Goal: Find contact information: Find contact information

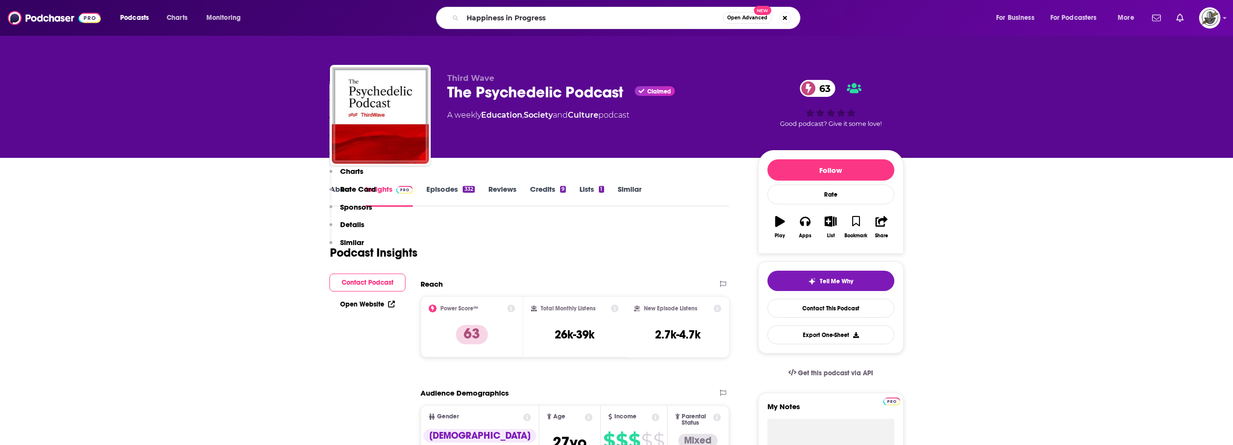
scroll to position [727, 0]
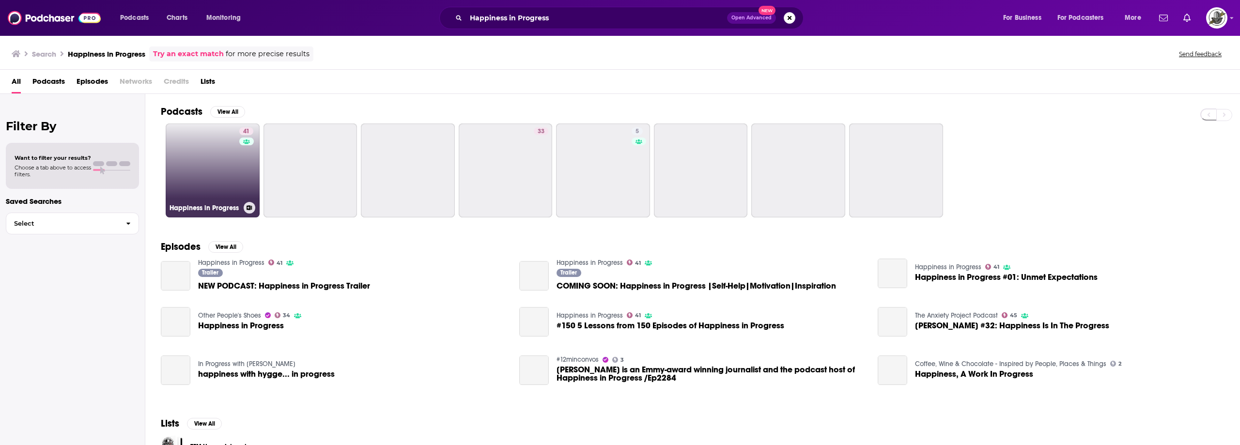
click at [239, 164] on div "41" at bounding box center [247, 164] width 16 height 75
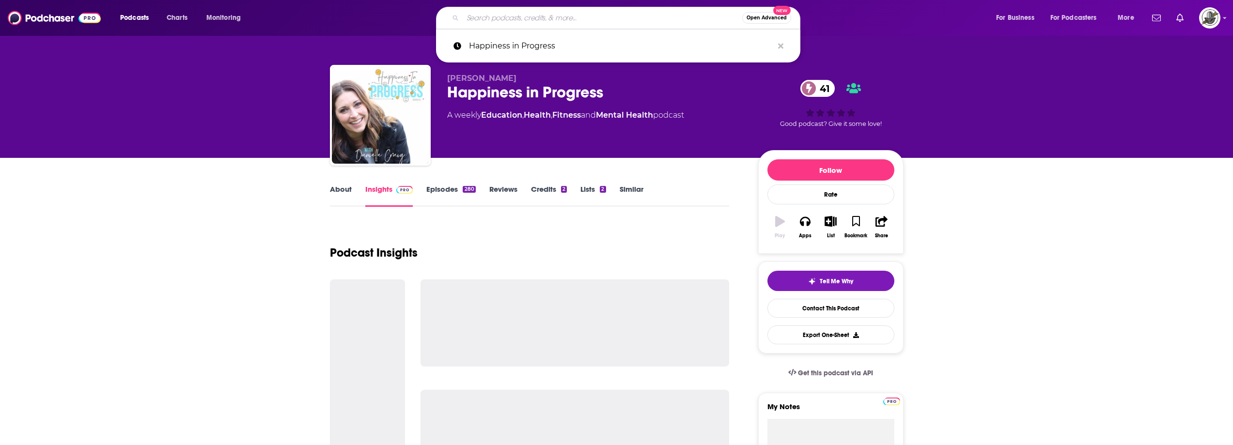
drag, startPoint x: 593, startPoint y: 10, endPoint x: 618, endPoint y: 16, distance: 26.0
click at [593, 10] on input "Search podcasts, credits, & more..." at bounding box center [603, 18] width 280 height 16
click at [780, 47] on icon "Search podcasts, credits, & more..." at bounding box center [780, 45] width 5 height 5
click at [696, 201] on div "About Insights Episodes 280 Reviews Credits 2 Lists 2 Similar" at bounding box center [530, 195] width 400 height 24
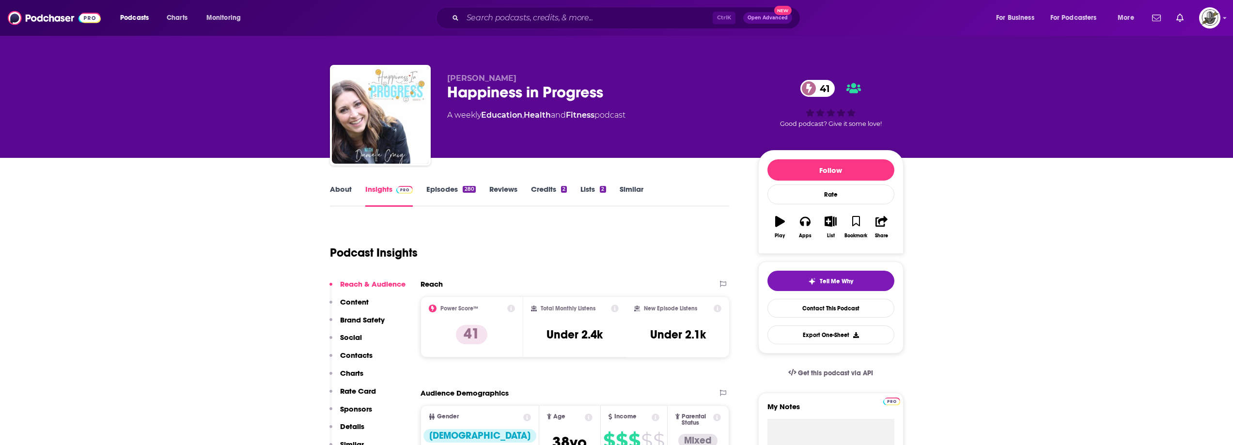
click at [625, 26] on div "Ctrl K Open Advanced New" at bounding box center [618, 18] width 364 height 22
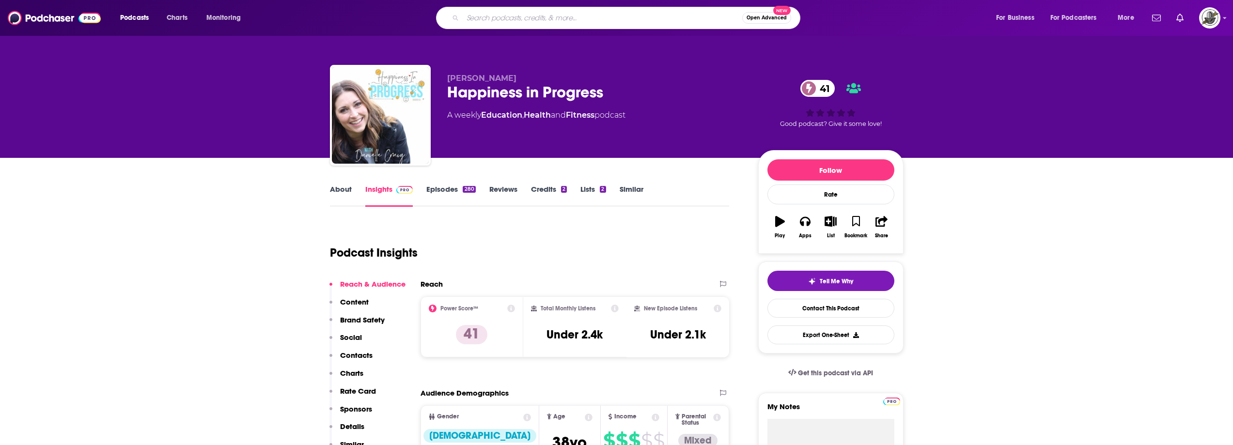
click at [627, 21] on input "Search podcasts, credits, & more..." at bounding box center [603, 18] width 280 height 16
paste input "Inspired Evolution with [PERSON_NAME] 🙏🏻"
type input "Inspired Evolution with [PERSON_NAME] 🙏🏻"
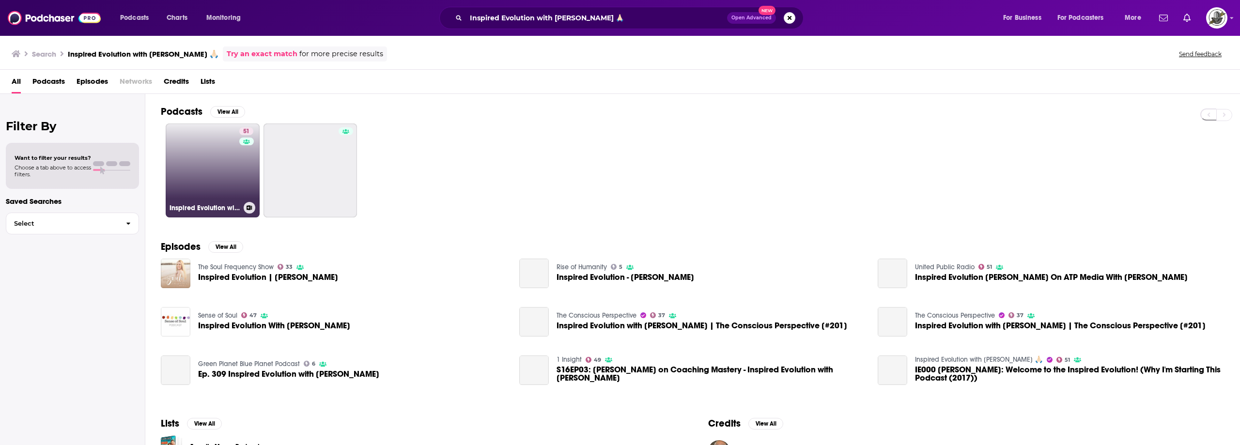
click at [214, 165] on link "51 Inspired Evolution with [PERSON_NAME] 🙏🏻" at bounding box center [213, 171] width 94 height 94
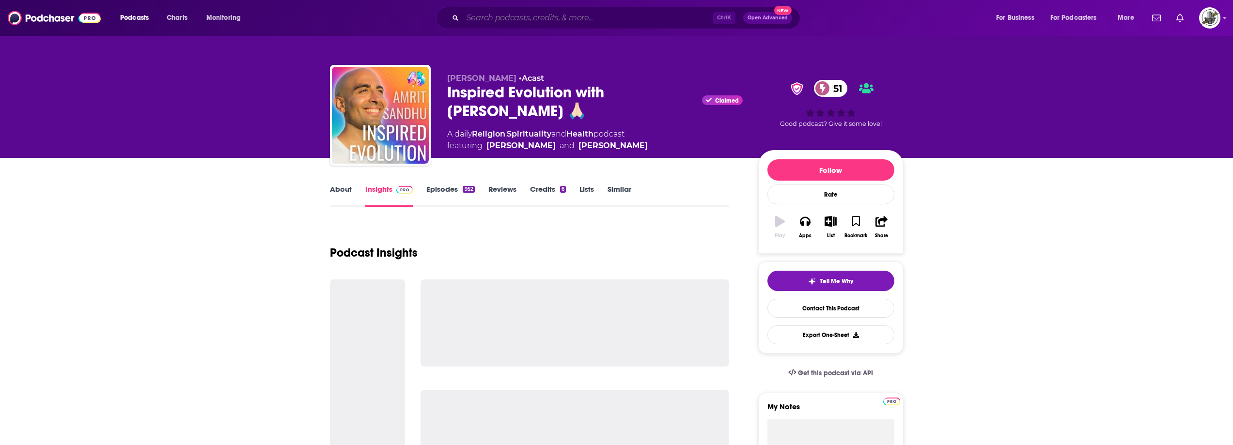
click at [605, 13] on input "Search podcasts, credits, & more..." at bounding box center [588, 18] width 250 height 16
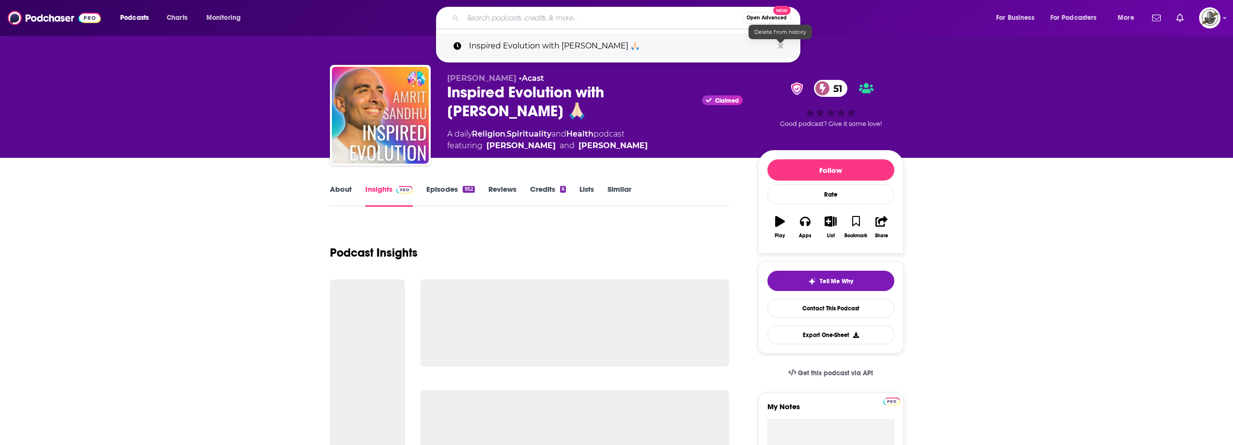
click at [781, 47] on icon "Search podcasts, credits, & more..." at bounding box center [780, 45] width 5 height 5
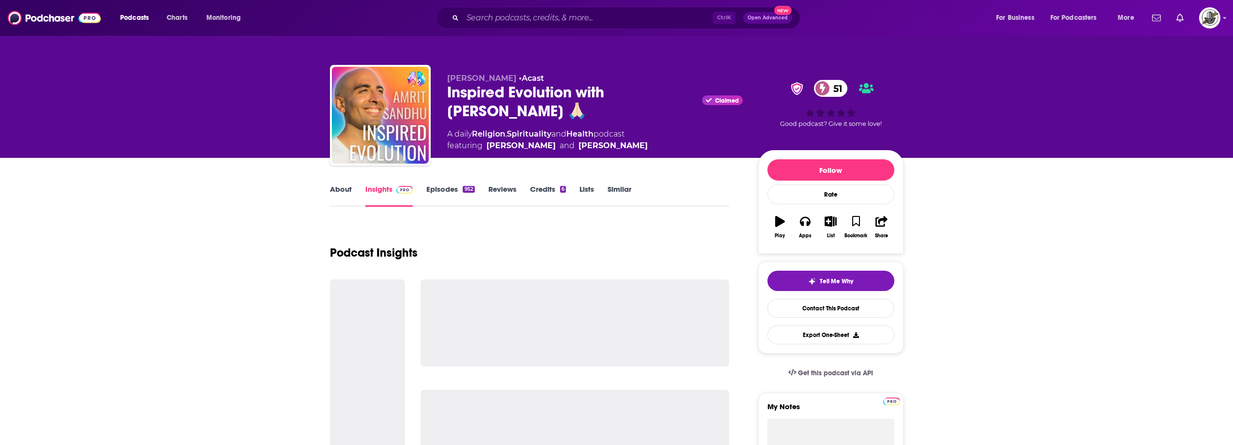
click at [669, 194] on div "About Insights Episodes 952 Reviews Credits 6 Lists Similar" at bounding box center [530, 195] width 400 height 24
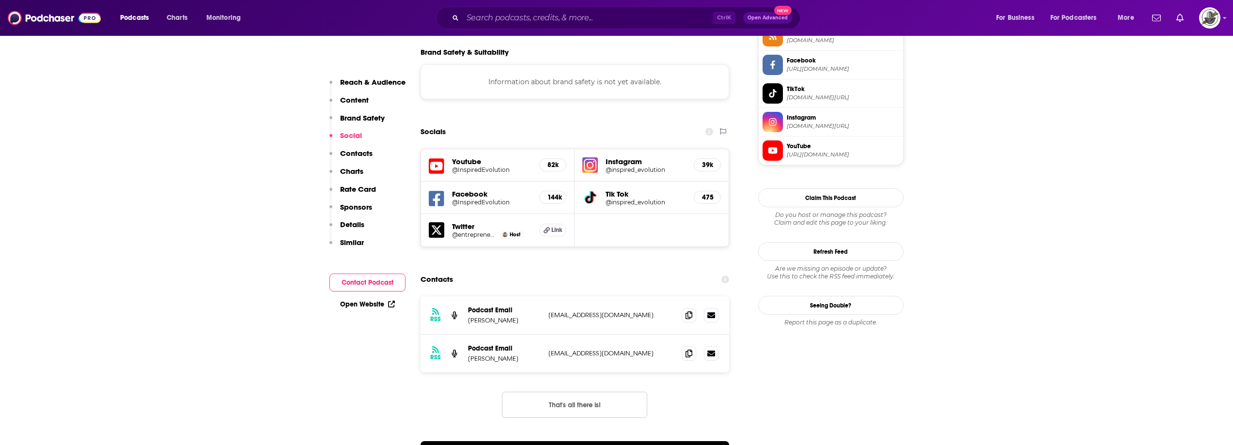
scroll to position [921, 0]
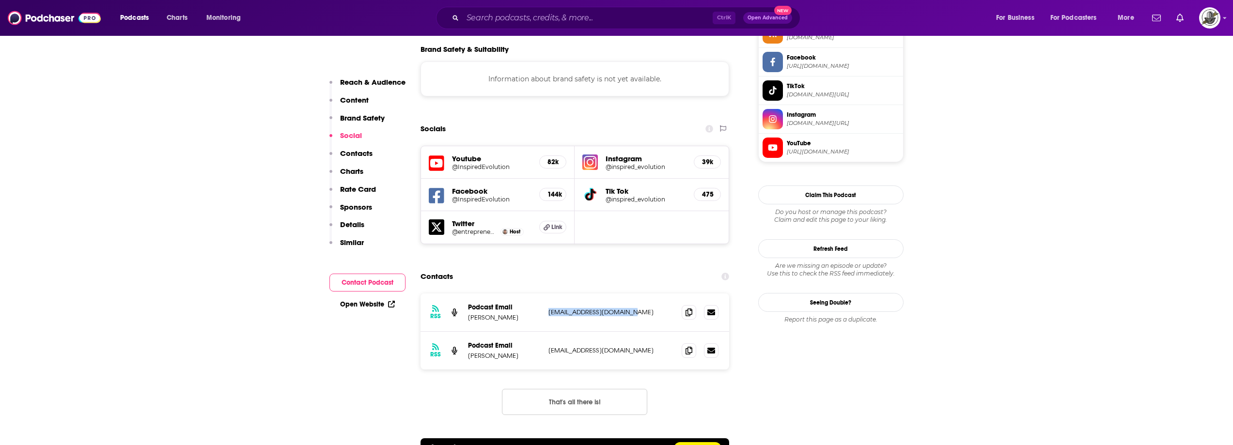
drag, startPoint x: 545, startPoint y: 257, endPoint x: 623, endPoint y: 259, distance: 78.5
click at [623, 294] on div "RSS Podcast Email [PERSON_NAME] [EMAIL_ADDRESS][DOMAIN_NAME] [EMAIL_ADDRESS][DO…" at bounding box center [575, 313] width 309 height 38
copy p "[EMAIL_ADDRESS][DOMAIN_NAME]"
drag, startPoint x: 574, startPoint y: 229, endPoint x: 513, endPoint y: 269, distance: 73.1
click at [574, 267] on section "Contacts RSS Podcast Email [PERSON_NAME] [EMAIL_ADDRESS][DOMAIN_NAME] [EMAIL_AD…" at bounding box center [575, 362] width 309 height 191
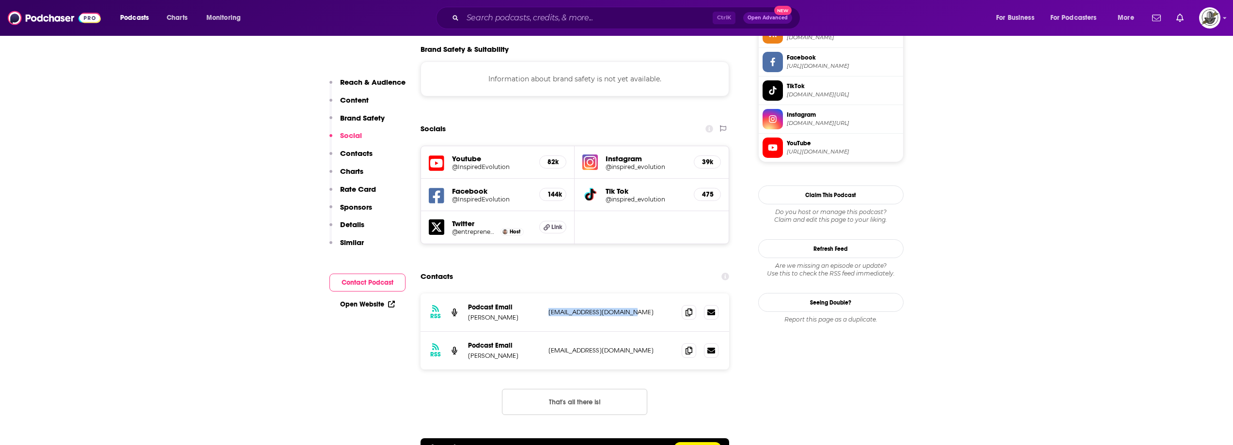
click at [439, 155] on icon at bounding box center [437, 164] width 16 height 18
click at [435, 187] on icon at bounding box center [437, 196] width 16 height 18
click at [589, 155] on img at bounding box center [590, 163] width 16 height 16
click at [543, 23] on input "Search podcasts, credits, & more..." at bounding box center [588, 18] width 250 height 16
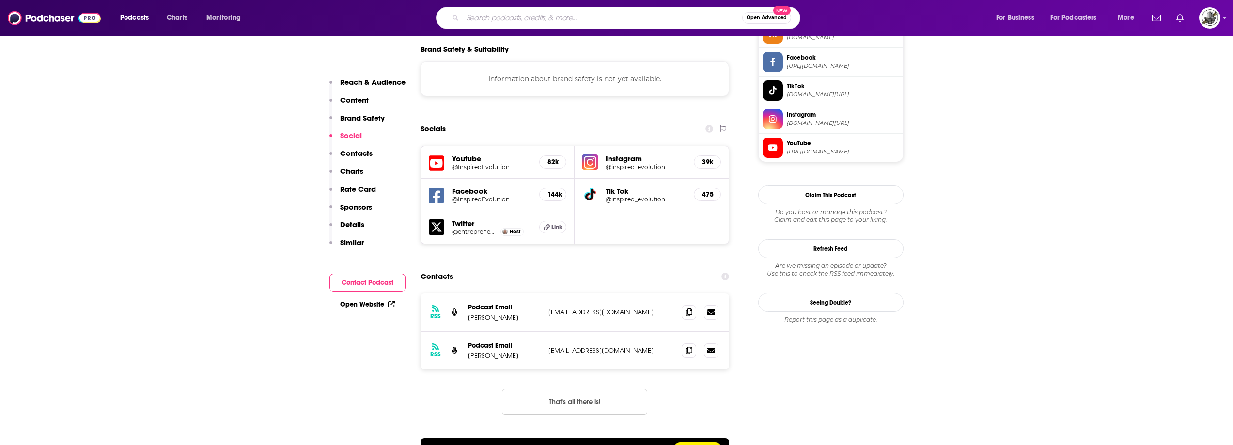
click at [711, 11] on input "Search podcasts, credits, & more..." at bounding box center [603, 18] width 280 height 16
paste input "Living Intentionally"
type input "Living Intentionally"
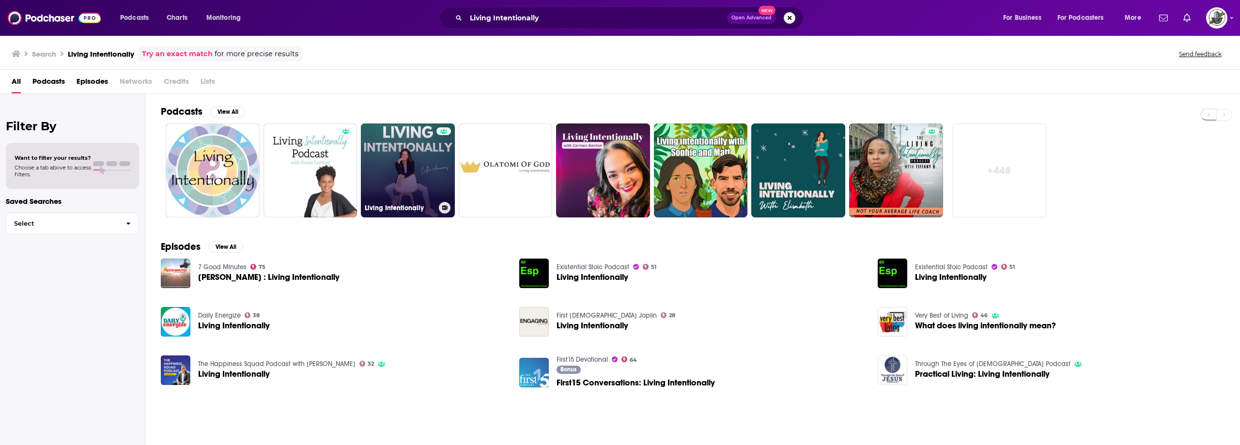
click at [416, 165] on link "Living Intentionally" at bounding box center [408, 171] width 94 height 94
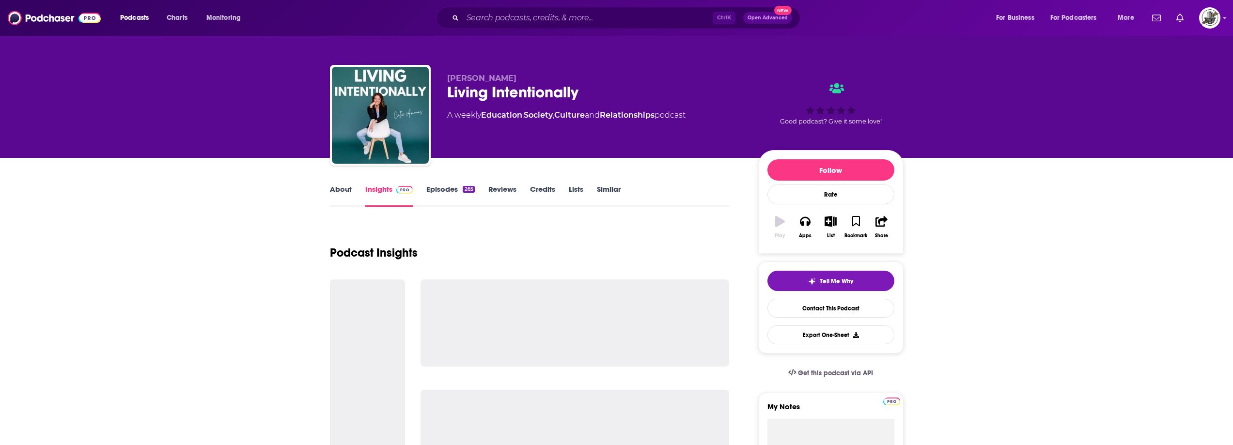
click at [589, 31] on div "Podcasts Charts Monitoring Ctrl K Open Advanced New For Business For Podcasters…" at bounding box center [616, 18] width 1233 height 36
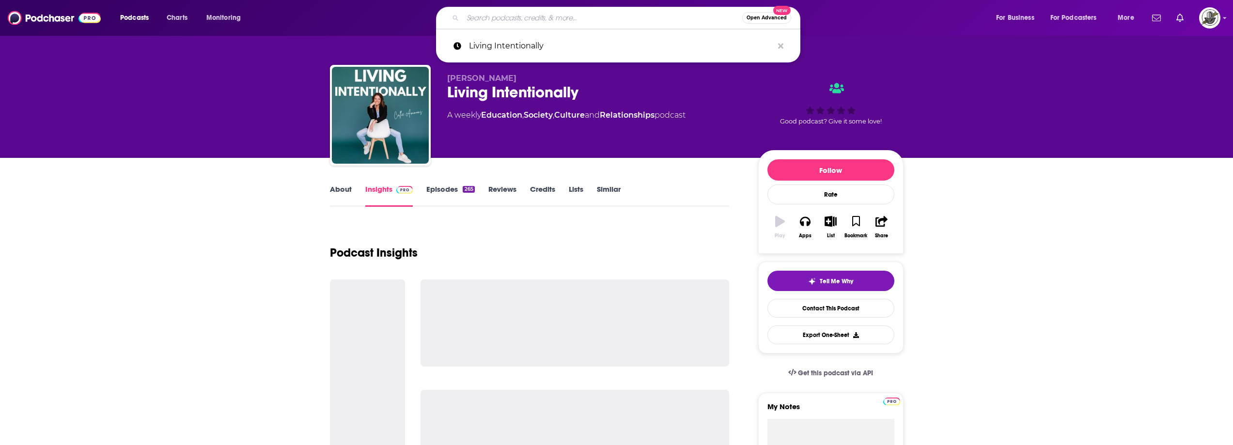
click at [595, 20] on input "Search podcasts, credits, & more..." at bounding box center [603, 18] width 280 height 16
click at [782, 48] on icon "Search podcasts, credits, & more..." at bounding box center [780, 46] width 5 height 8
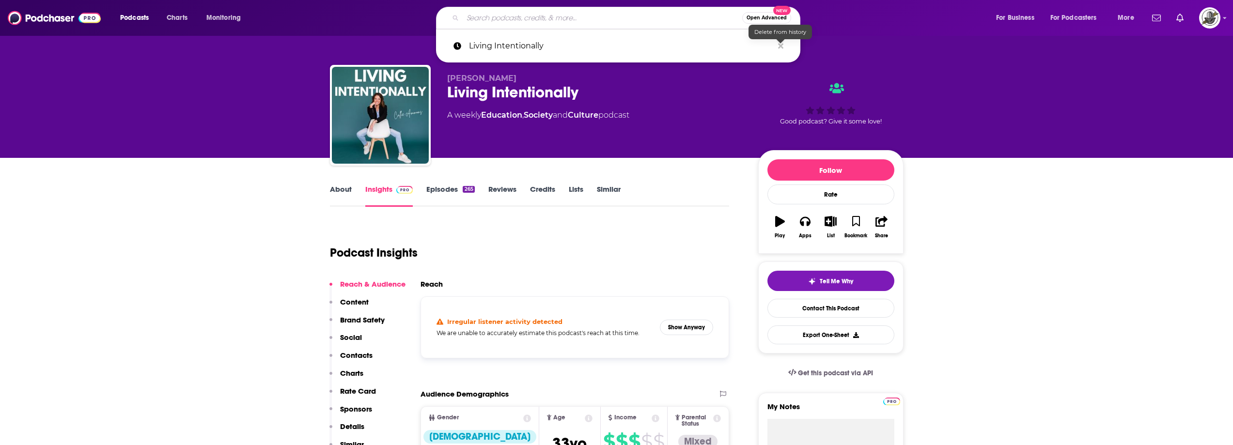
click at [677, 136] on div "[PERSON_NAME] Living Intentionally A weekly Education , Society and Culture pod…" at bounding box center [595, 113] width 296 height 78
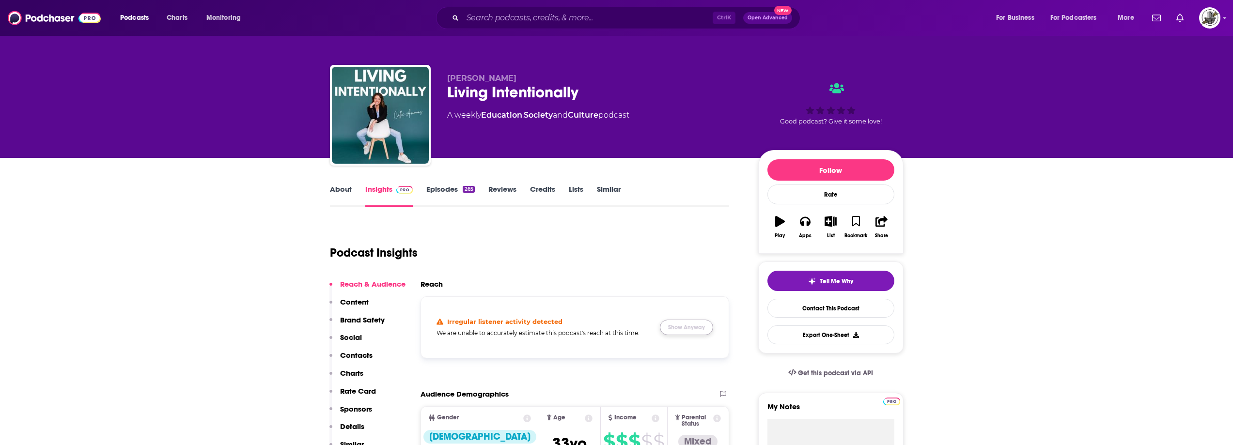
click at [689, 327] on button "Show Anyway" at bounding box center [686, 328] width 53 height 16
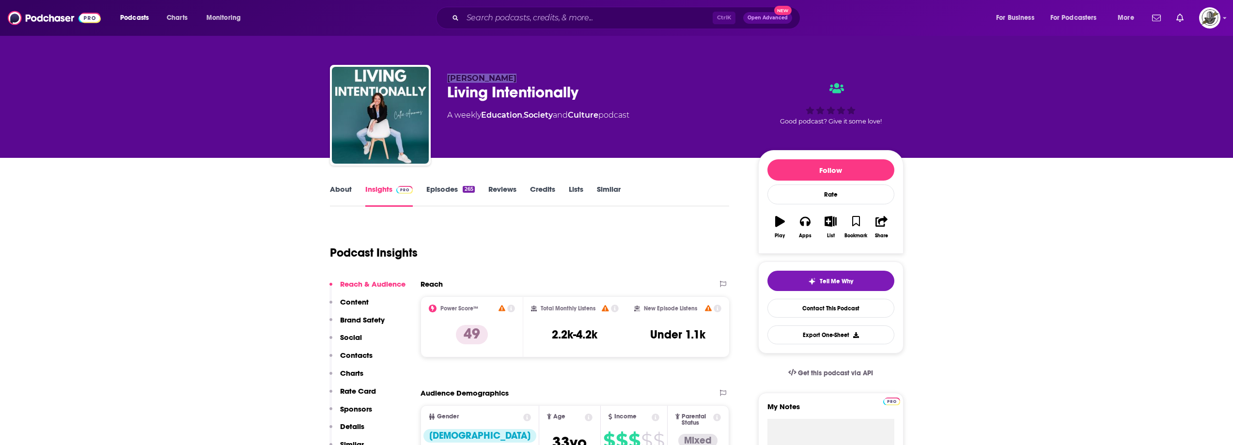
drag, startPoint x: 446, startPoint y: 79, endPoint x: 509, endPoint y: 74, distance: 63.3
click at [509, 74] on div "[PERSON_NAME] Living Intentionally A weekly Education , Society and Culture pod…" at bounding box center [617, 117] width 574 height 105
copy span "[PERSON_NAME]"
paste input "The [PERSON_NAME] Show"
type input "The [PERSON_NAME] Show"
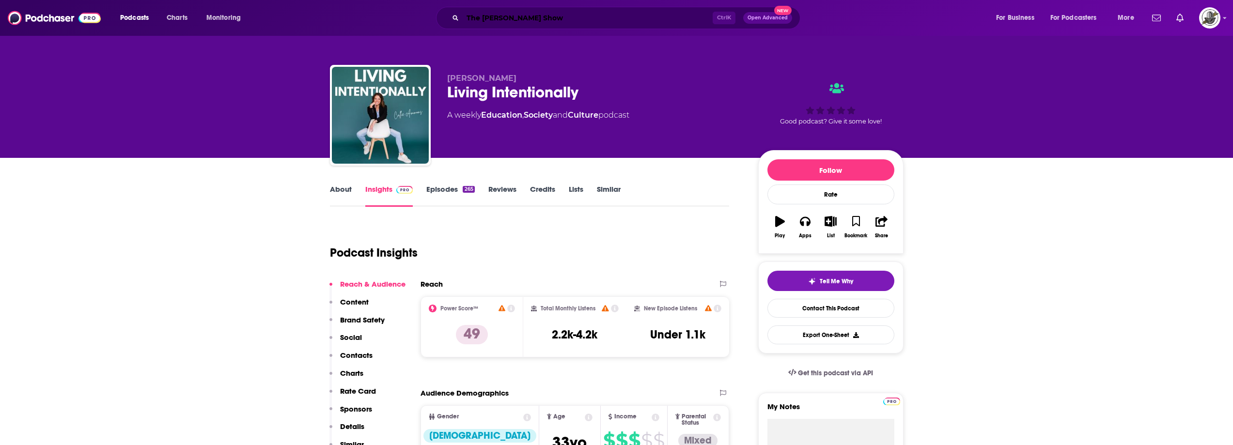
click at [704, 22] on input "The [PERSON_NAME] Show" at bounding box center [588, 18] width 250 height 16
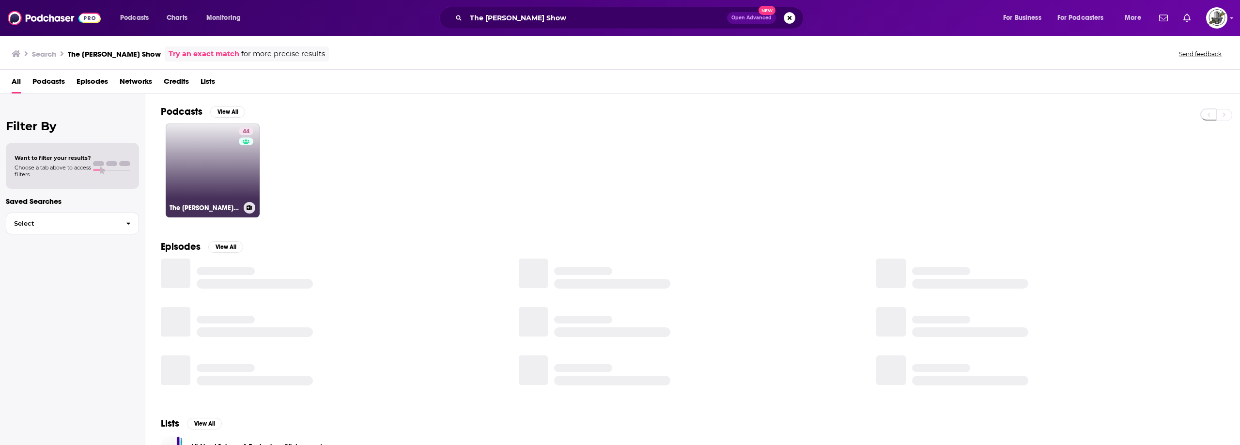
click at [223, 161] on link "44 The [PERSON_NAME] Show" at bounding box center [213, 171] width 94 height 94
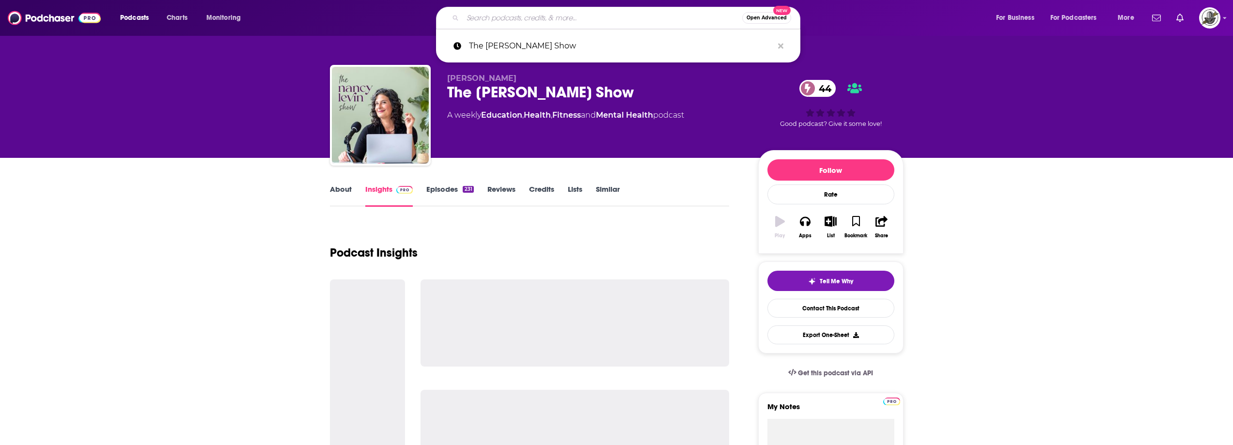
click at [576, 17] on input "Search podcasts, credits, & more..." at bounding box center [603, 18] width 280 height 16
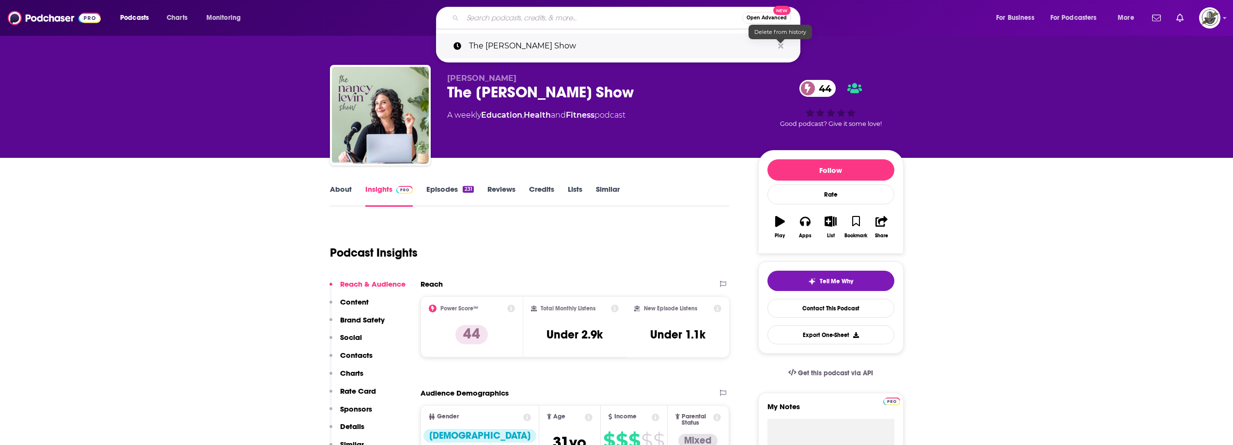
click at [779, 46] on icon "Search podcasts, credits, & more..." at bounding box center [780, 46] width 5 height 8
click at [688, 113] on div "A weekly Education , Health and Fitness podcast" at bounding box center [595, 116] width 296 height 12
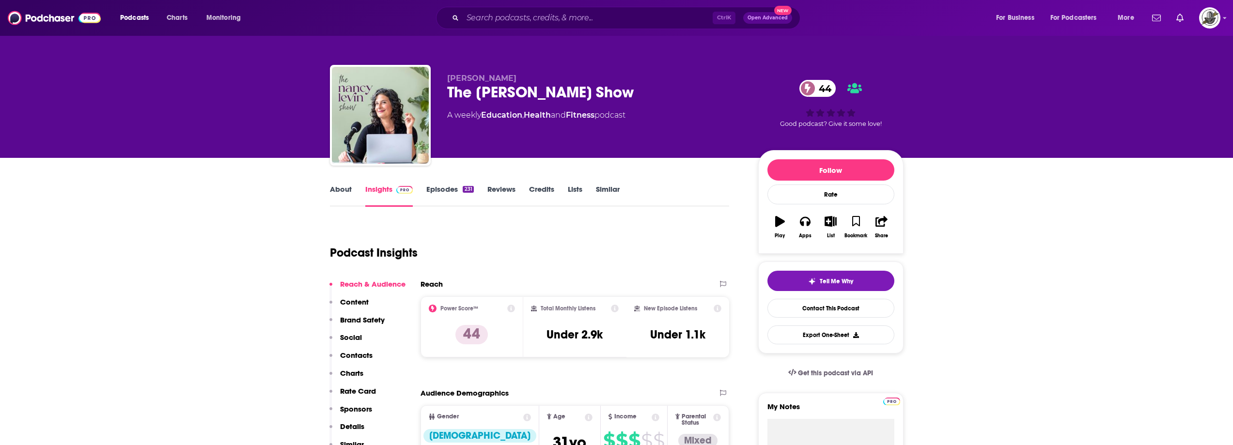
click at [629, 27] on div "Ctrl K Open Advanced New" at bounding box center [618, 18] width 364 height 22
paste input "Real Talk With [PERSON_NAME]"
click at [626, 15] on input "Search podcasts, credits, & more..." at bounding box center [588, 18] width 250 height 16
type input "Real Talk With [PERSON_NAME]"
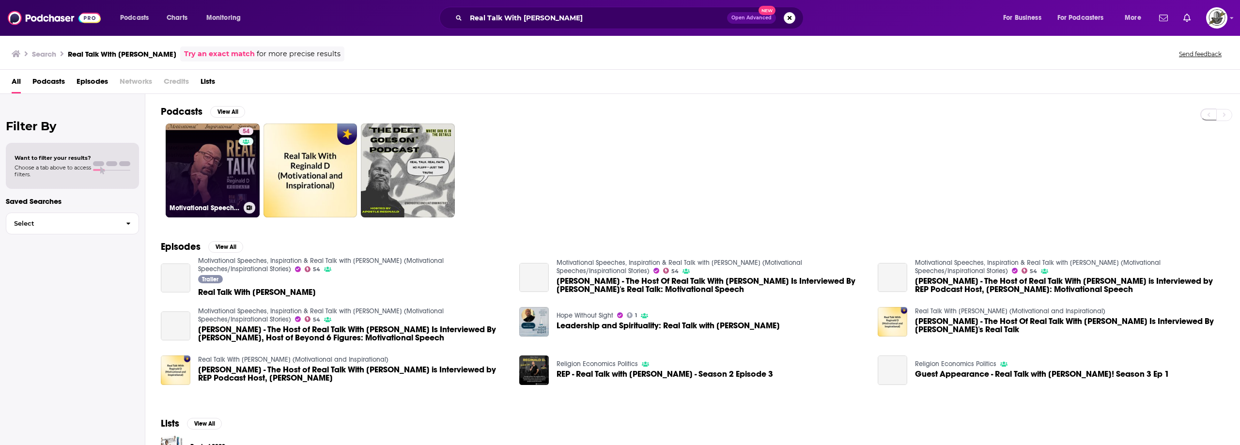
click at [238, 163] on link "54 Motivational Speeches, Inspiration & Real Talk with [PERSON_NAME] (Motivatio…" at bounding box center [213, 171] width 94 height 94
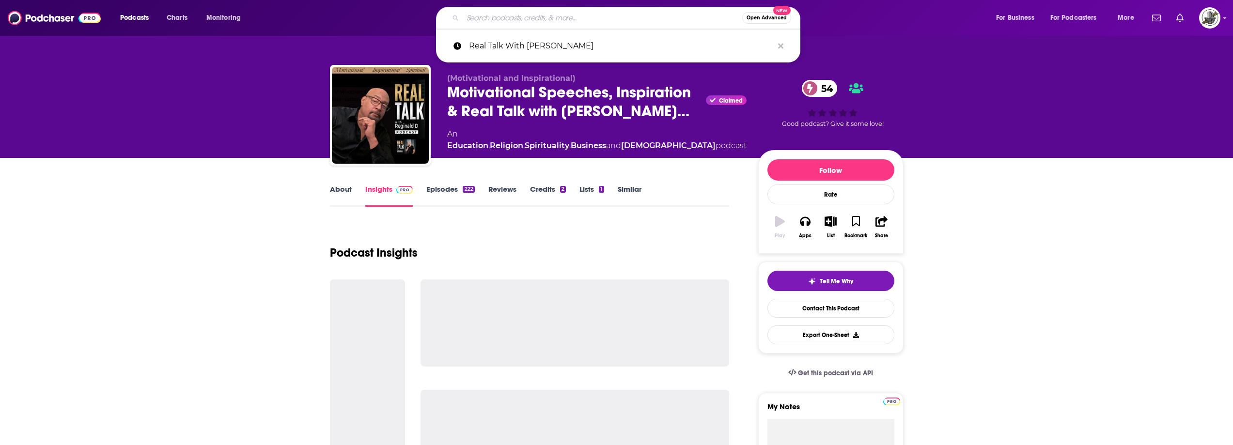
click at [624, 11] on input "Search podcasts, credits, & more..." at bounding box center [603, 18] width 280 height 16
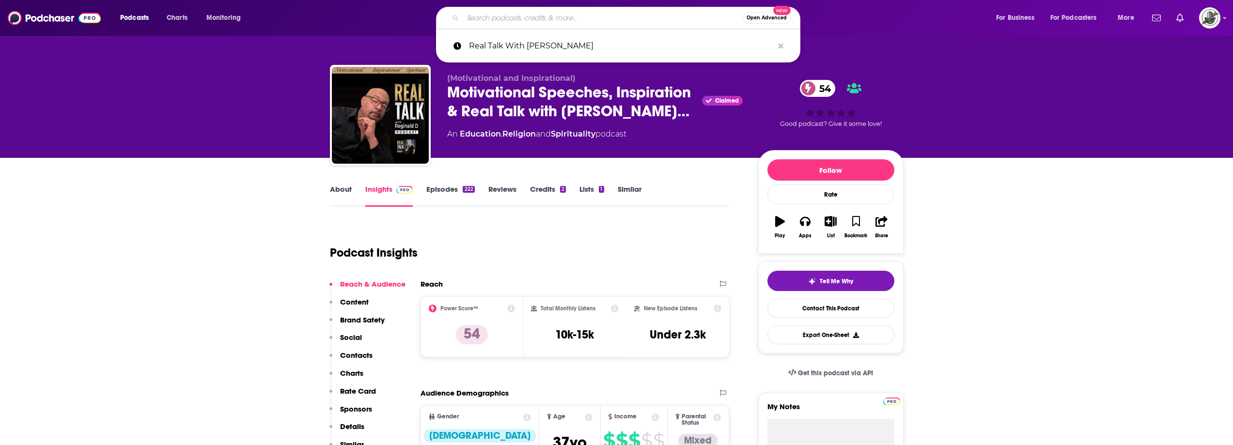
click at [781, 45] on icon "Search podcasts, credits, & more..." at bounding box center [780, 45] width 5 height 5
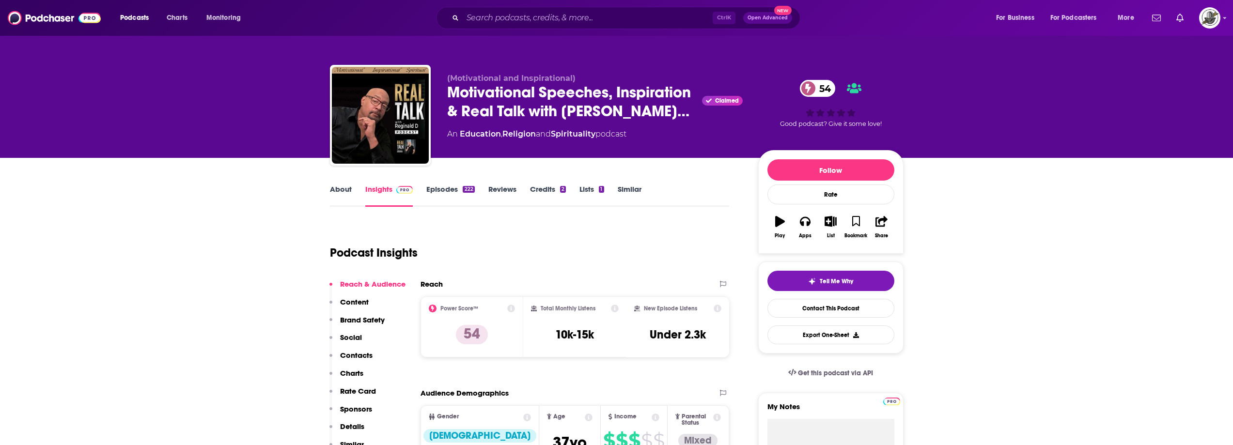
click at [633, 250] on div "Podcast Insights" at bounding box center [526, 246] width 392 height 49
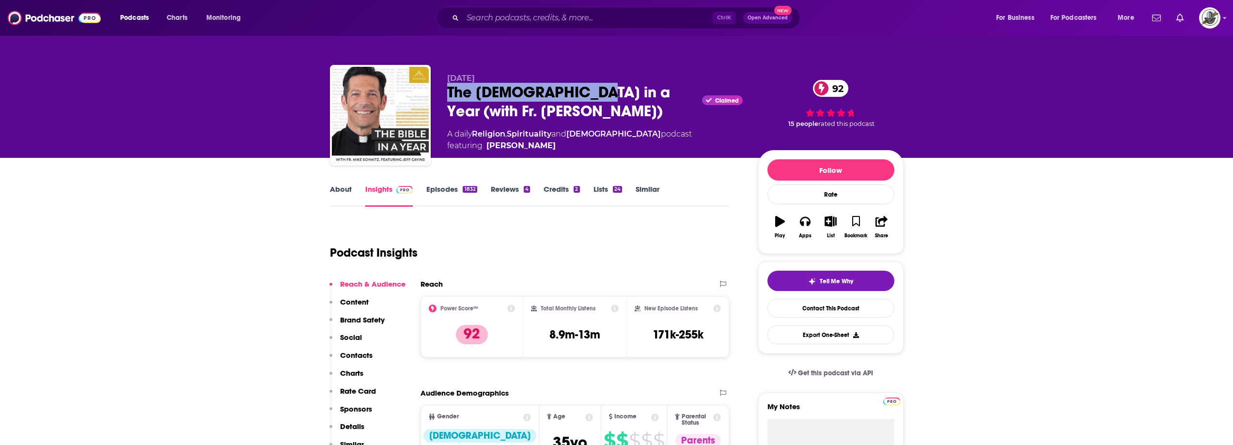
drag, startPoint x: 449, startPoint y: 96, endPoint x: 577, endPoint y: 98, distance: 128.4
click at [577, 98] on div "Ascension The Bible in a Year (with Fr. Mike Schmitz) Claimed 92 A daily Religi…" at bounding box center [617, 117] width 574 height 105
copy h2 "The Bible in a Year"
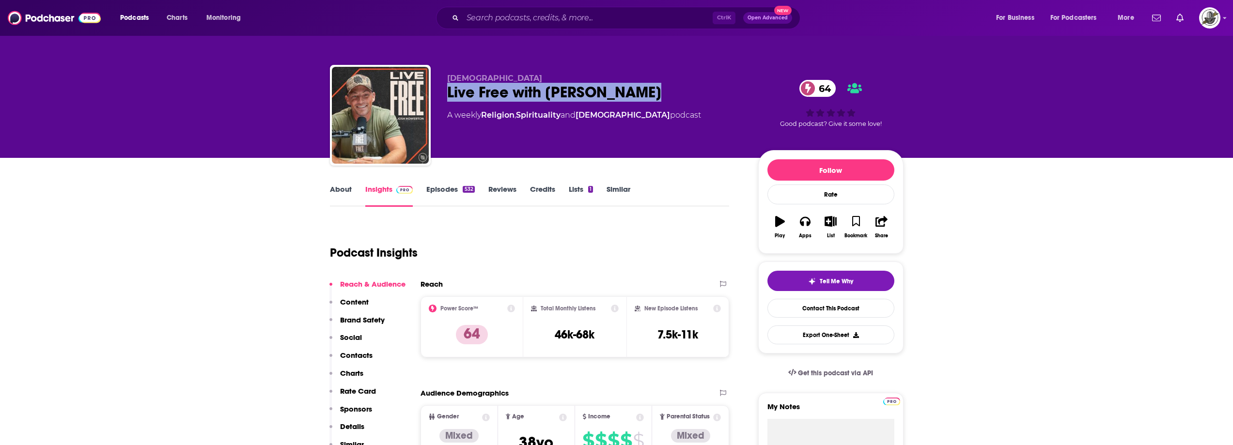
drag, startPoint x: 439, startPoint y: 96, endPoint x: 662, endPoint y: 91, distance: 223.0
click at [662, 91] on div "Lakepointe Church Live Free with Josh Howerton 64 A weekly Religion , Spiritual…" at bounding box center [617, 117] width 574 height 105
copy h2 "Live Free with Josh Howerton"
